Goal: Task Accomplishment & Management: Use online tool/utility

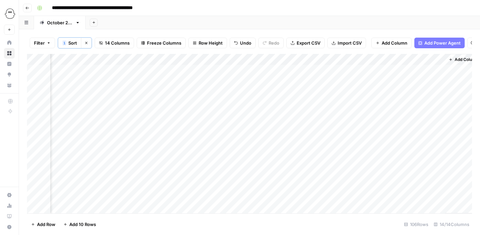
scroll to position [0, 434]
click at [436, 138] on div "Add Column" at bounding box center [249, 134] width 445 height 160
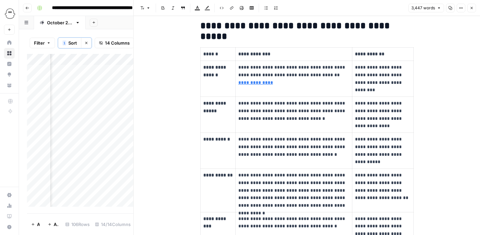
scroll to position [174, 0]
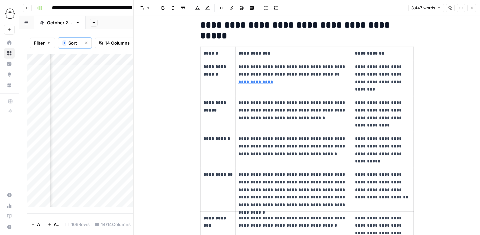
click at [296, 114] on p "**********" at bounding box center [293, 110] width 111 height 23
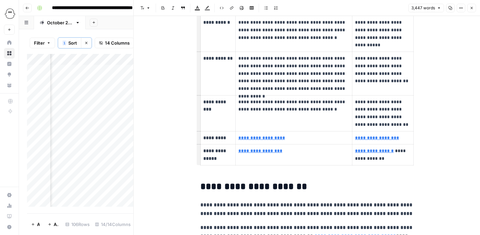
scroll to position [291, 0]
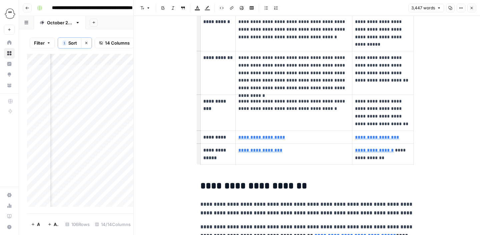
click at [333, 89] on p "**********" at bounding box center [293, 73] width 111 height 38
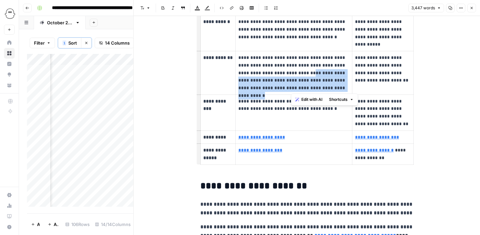
drag, startPoint x: 333, startPoint y: 89, endPoint x: 292, endPoint y: 74, distance: 44.7
click at [292, 74] on p "**********" at bounding box center [293, 73] width 111 height 38
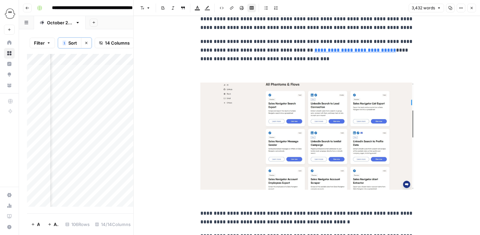
scroll to position [462, 0]
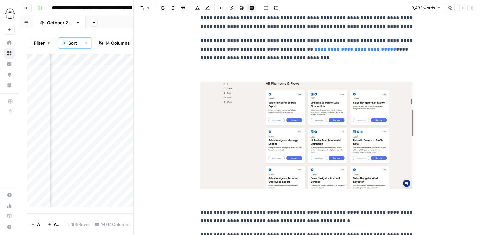
click at [303, 152] on img at bounding box center [306, 135] width 213 height 107
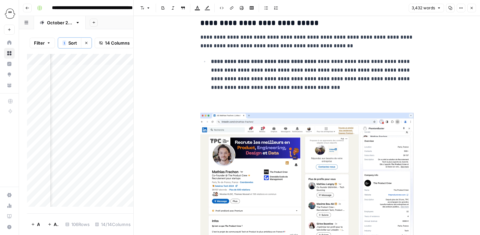
scroll to position [571, 0]
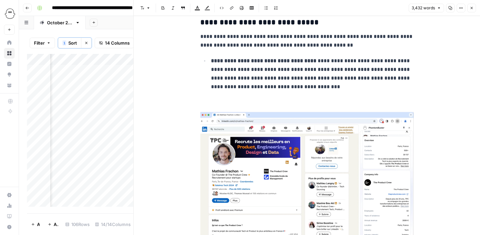
click at [264, 89] on p "**********" at bounding box center [312, 74] width 203 height 35
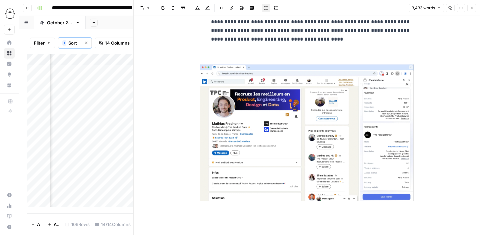
scroll to position [619, 0]
click at [285, 133] on img at bounding box center [306, 132] width 213 height 137
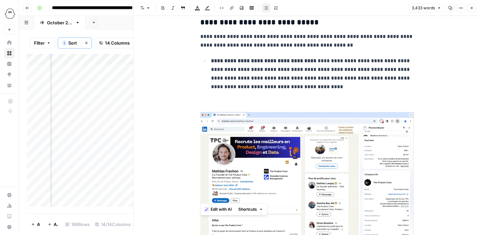
scroll to position [574, 0]
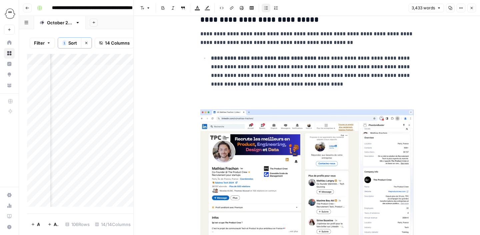
click at [246, 101] on p at bounding box center [306, 99] width 213 height 9
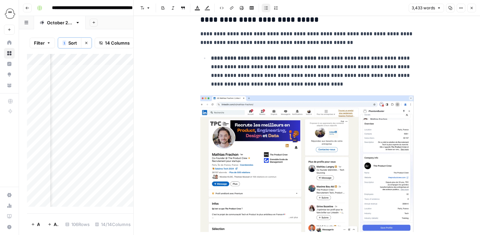
click at [237, 165] on img at bounding box center [306, 163] width 213 height 137
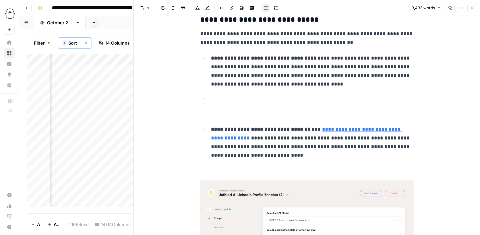
click at [231, 116] on p at bounding box center [306, 114] width 213 height 9
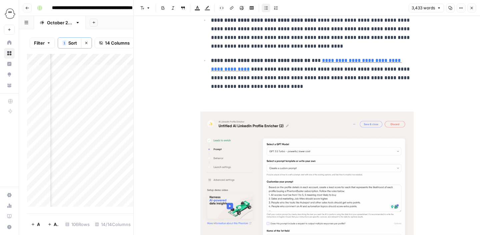
scroll to position [620, 0]
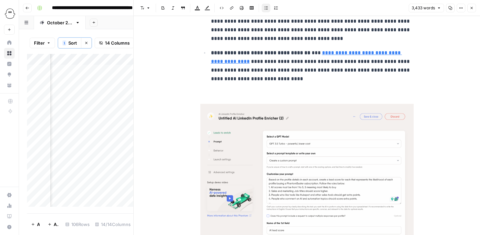
click at [244, 91] on p at bounding box center [306, 94] width 213 height 9
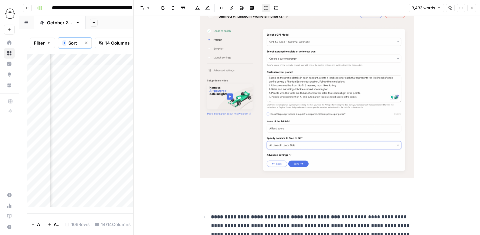
scroll to position [741, 0]
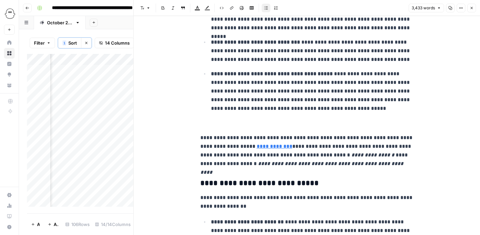
scroll to position [711, 0]
click at [267, 122] on p at bounding box center [306, 123] width 213 height 9
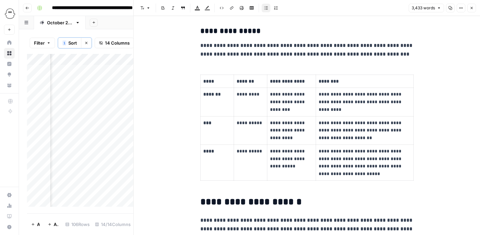
scroll to position [1112, 0]
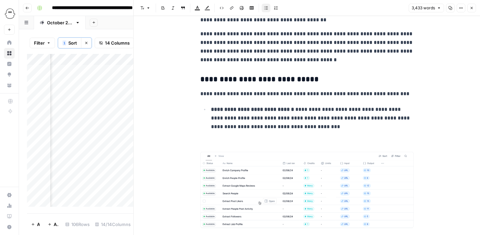
scroll to position [1335, 0]
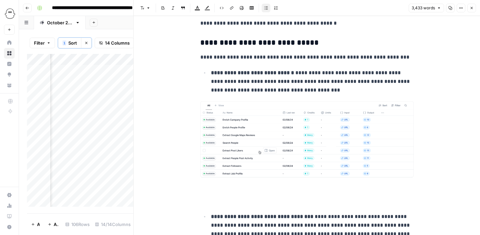
scroll to position [1372, 0]
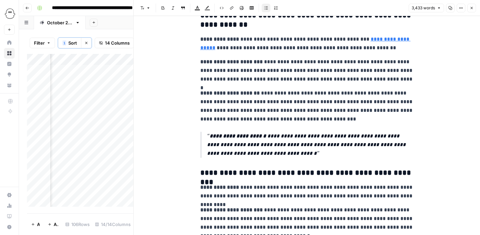
scroll to position [3654, 0]
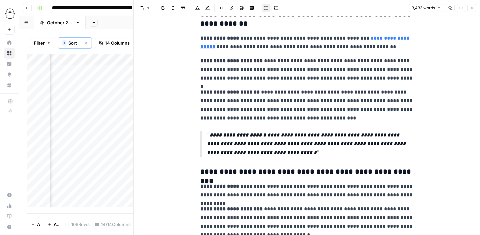
click at [228, 74] on p "**********" at bounding box center [306, 70] width 213 height 26
drag, startPoint x: 386, startPoint y: 61, endPoint x: 249, endPoint y: 71, distance: 137.0
click at [249, 71] on p "**********" at bounding box center [306, 70] width 213 height 26
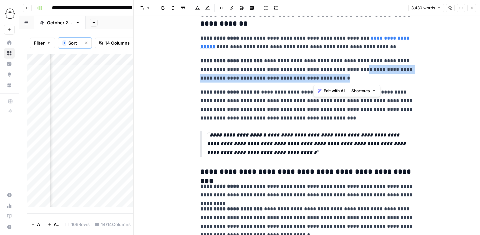
drag, startPoint x: 321, startPoint y: 78, endPoint x: 343, endPoint y: 68, distance: 23.3
click at [343, 68] on p "**********" at bounding box center [306, 70] width 213 height 26
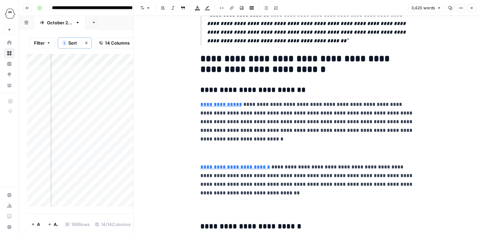
scroll to position [3924, 0]
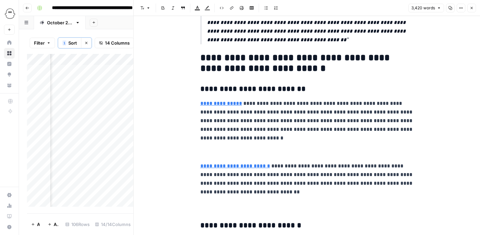
click at [226, 152] on p at bounding box center [306, 152] width 213 height 9
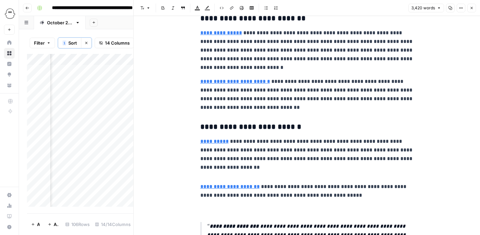
scroll to position [3996, 0]
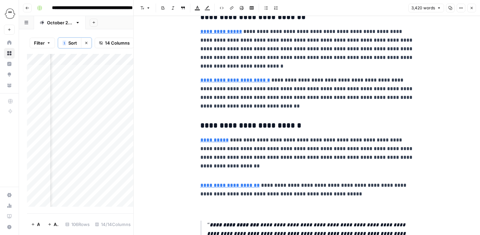
click at [251, 172] on p at bounding box center [306, 171] width 213 height 9
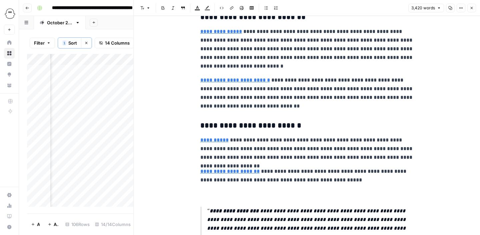
click at [214, 196] on p at bounding box center [306, 194] width 213 height 9
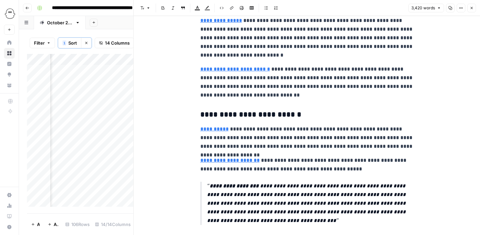
scroll to position [3952, 0]
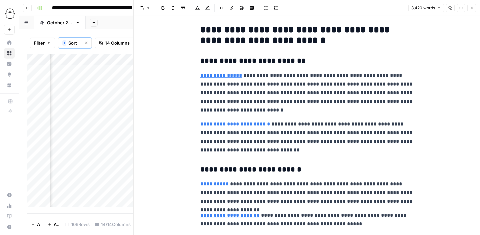
click at [449, 7] on icon "button" at bounding box center [450, 8] width 4 height 4
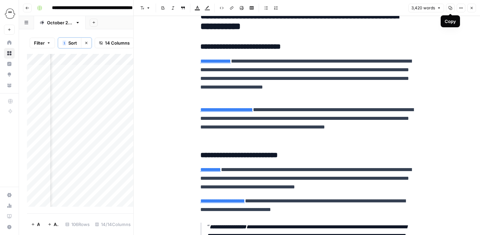
click at [449, 11] on button "Copy" at bounding box center [450, 8] width 9 height 9
click at [471, 8] on icon "button" at bounding box center [471, 8] width 2 height 2
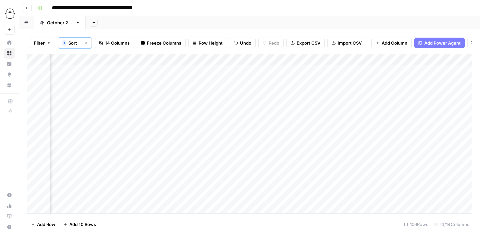
scroll to position [0, 75]
click at [156, 136] on div "Add Column" at bounding box center [249, 134] width 445 height 160
click at [193, 138] on div "Add Column" at bounding box center [249, 134] width 445 height 160
click at [363, 137] on div "Add Column" at bounding box center [249, 134] width 445 height 160
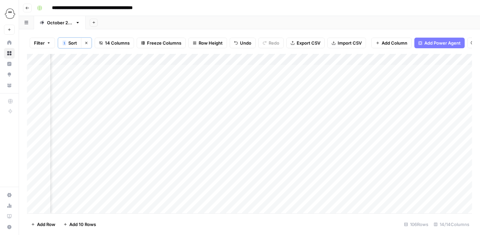
click at [357, 140] on div "Add Column" at bounding box center [249, 134] width 445 height 160
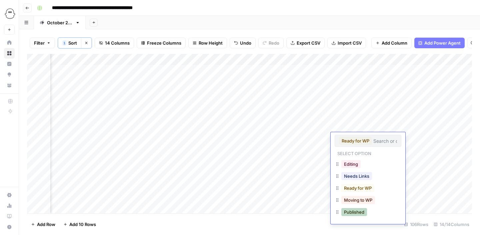
click at [362, 215] on button "Published" at bounding box center [354, 212] width 26 height 8
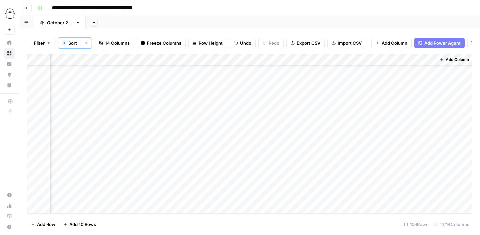
scroll to position [46, 443]
click at [428, 103] on div "Add Column" at bounding box center [249, 134] width 445 height 160
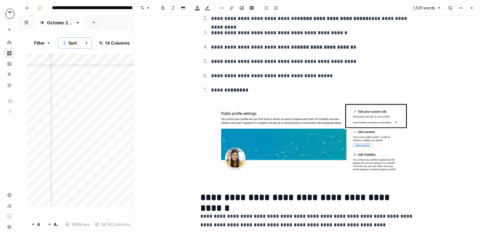
scroll to position [446, 0]
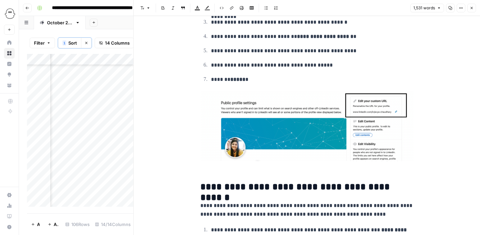
click at [288, 129] on img at bounding box center [306, 126] width 213 height 71
click at [273, 124] on img at bounding box center [306, 126] width 213 height 71
click at [372, 123] on img at bounding box center [306, 126] width 213 height 71
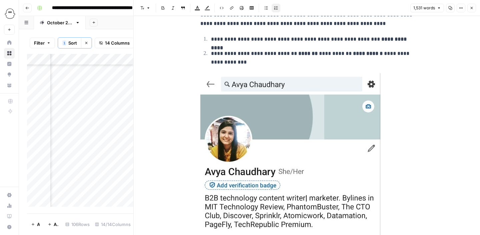
scroll to position [546, 0]
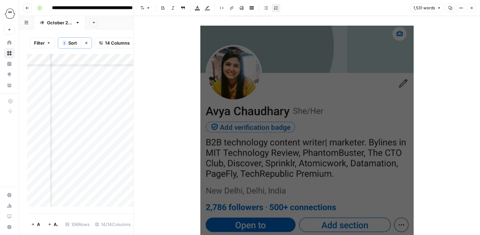
scroll to position [608, 0]
click at [306, 152] on img at bounding box center [306, 223] width 213 height 397
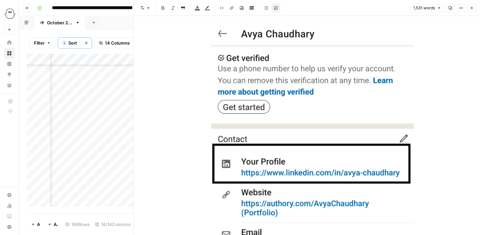
scroll to position [673, 0]
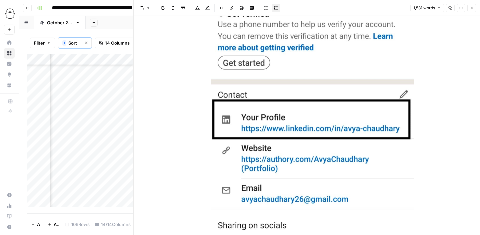
click at [319, 110] on img at bounding box center [312, 123] width 203 height 301
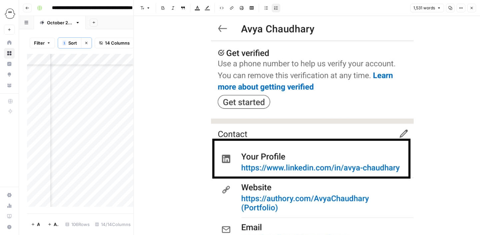
scroll to position [596, 0]
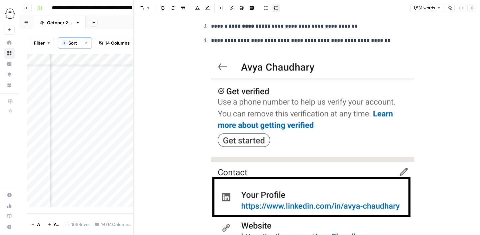
click at [311, 108] on img at bounding box center [312, 200] width 203 height 301
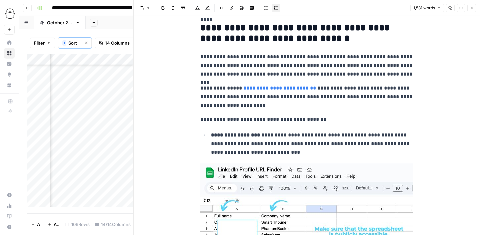
scroll to position [939, 0]
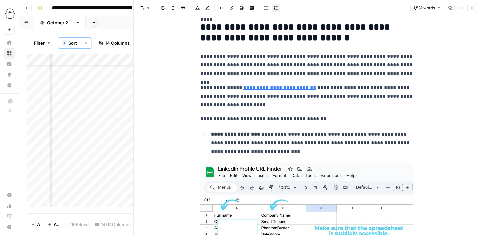
click at [294, 194] on img at bounding box center [306, 210] width 212 height 94
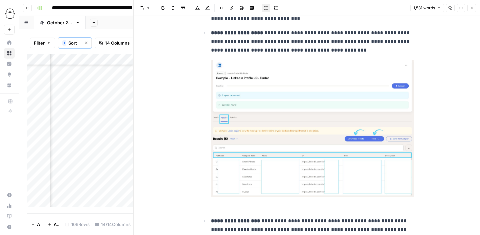
scroll to position [1070, 0]
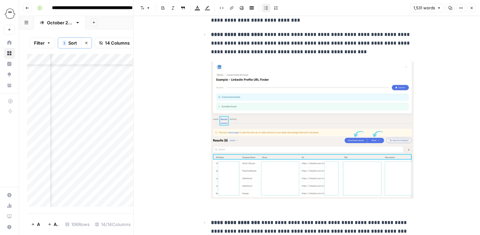
click at [309, 134] on img at bounding box center [312, 131] width 203 height 138
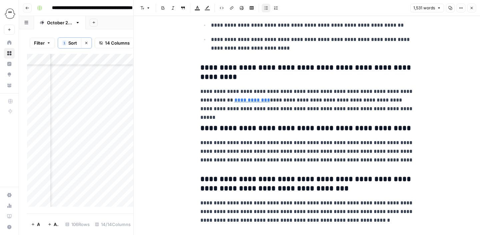
scroll to position [1847, 0]
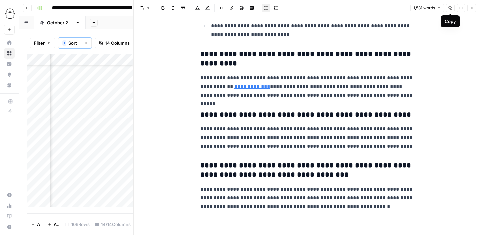
click at [452, 9] on icon "button" at bounding box center [450, 8] width 4 height 4
click at [473, 8] on icon "button" at bounding box center [471, 8] width 4 height 4
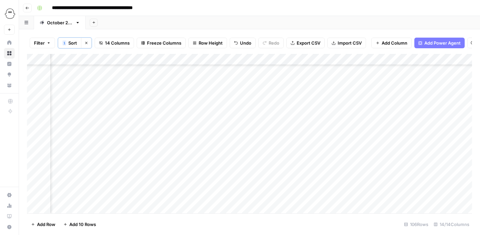
scroll to position [46, 167]
click at [99, 102] on div "Add Column" at bounding box center [249, 134] width 445 height 160
click at [418, 103] on div "Add Column" at bounding box center [249, 134] width 445 height 160
click at [424, 102] on div "Add Column" at bounding box center [249, 134] width 445 height 160
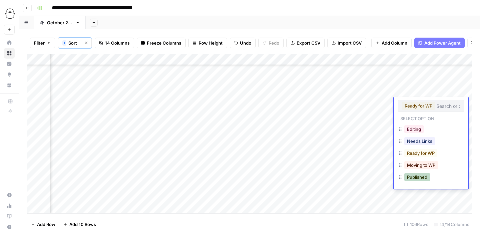
click at [416, 178] on button "Published" at bounding box center [417, 177] width 26 height 8
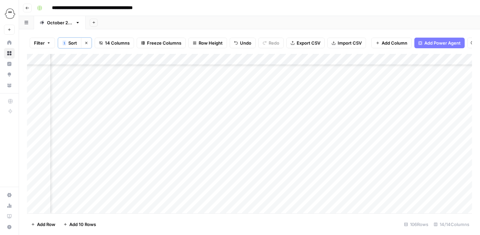
scroll to position [46, 406]
click at [172, 114] on div "Add Column" at bounding box center [249, 134] width 445 height 160
click at [406, 115] on div "Add Column" at bounding box center [249, 134] width 445 height 160
click at [406, 126] on div "Add Column" at bounding box center [249, 134] width 445 height 160
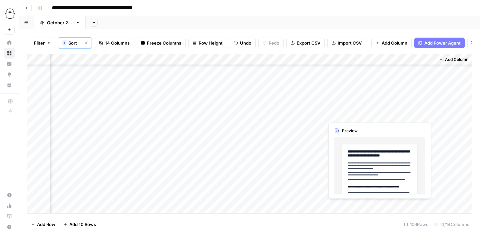
click at [428, 115] on div "Add Column" at bounding box center [249, 134] width 445 height 160
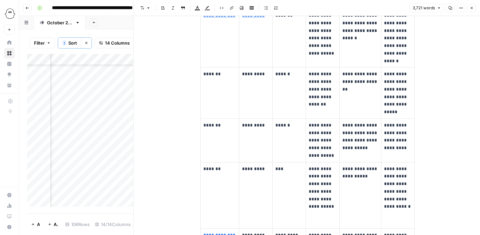
scroll to position [483, 0]
